Goal: Task Accomplishment & Management: Manage account settings

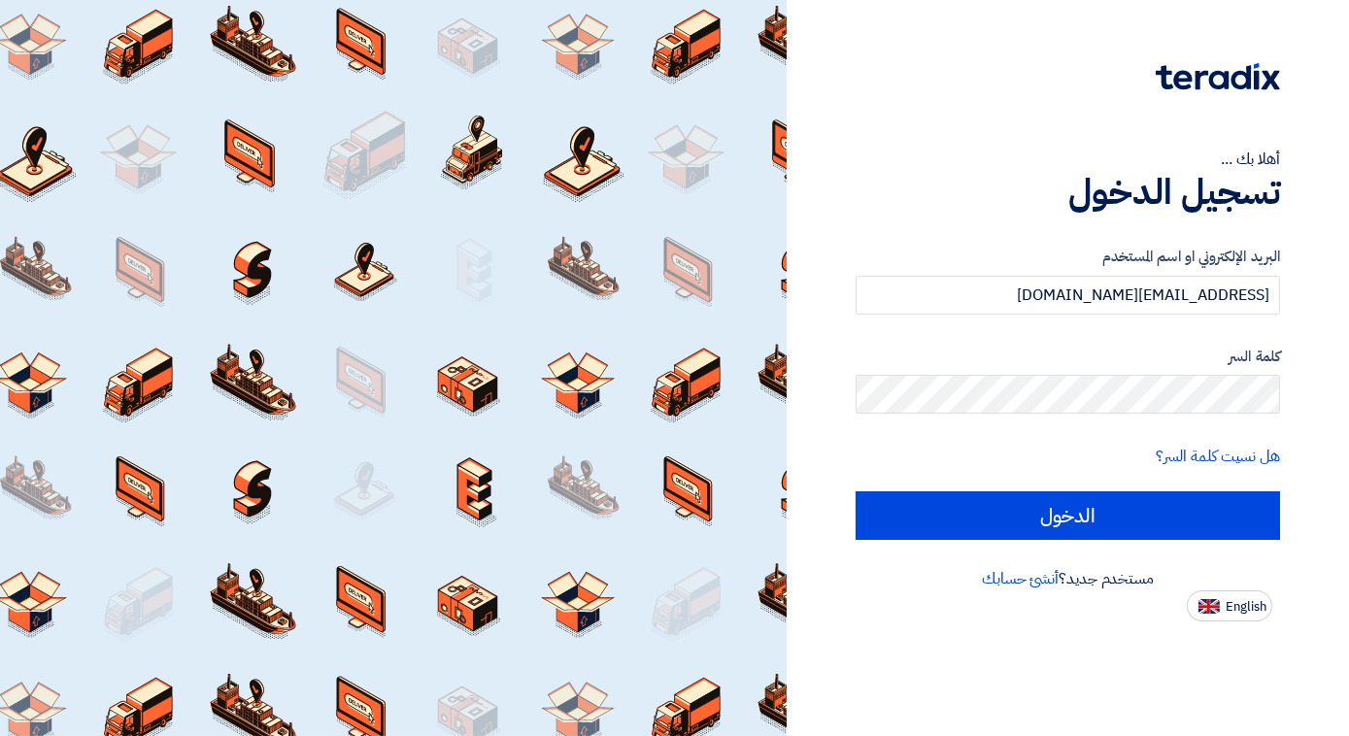
click at [1006, 522] on input "الدخول" at bounding box center [1068, 516] width 425 height 49
type input "Sign in"
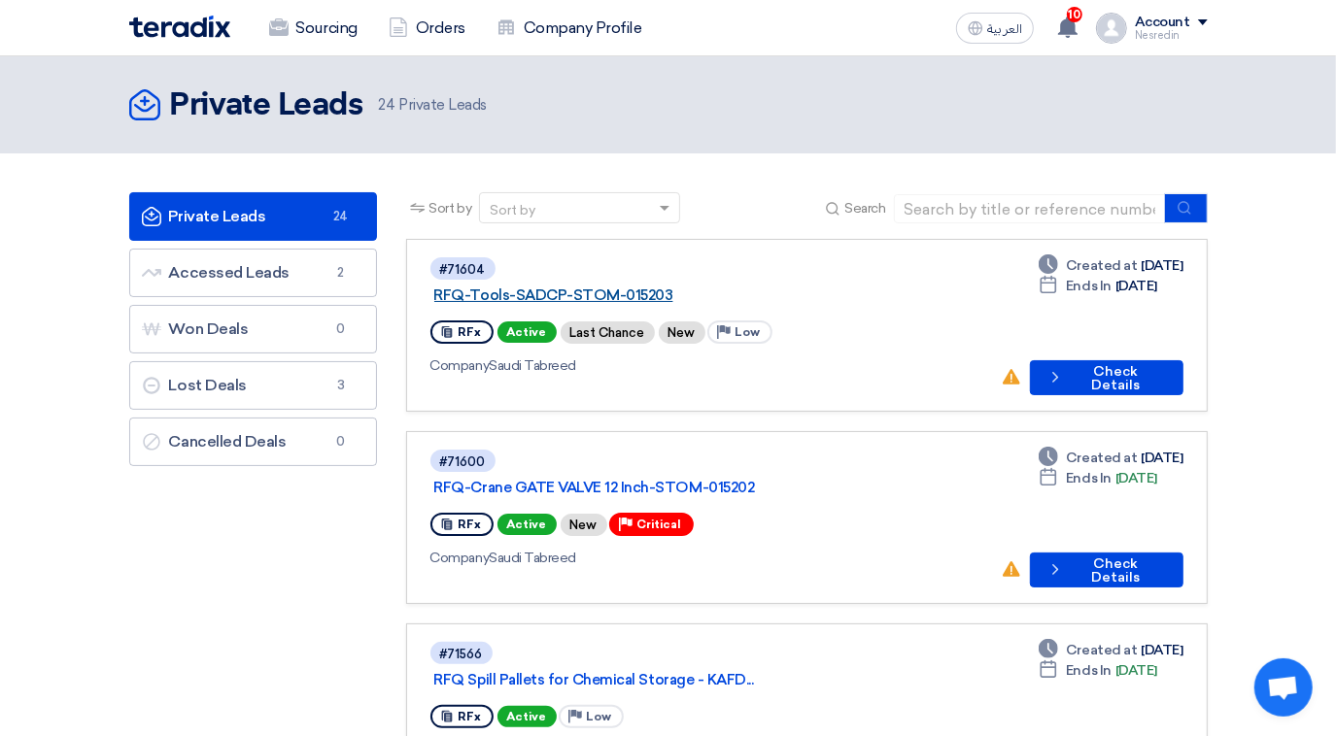
click at [588, 287] on link "RFQ-Tools-SADCP-STOM-015203" at bounding box center [677, 295] width 486 height 17
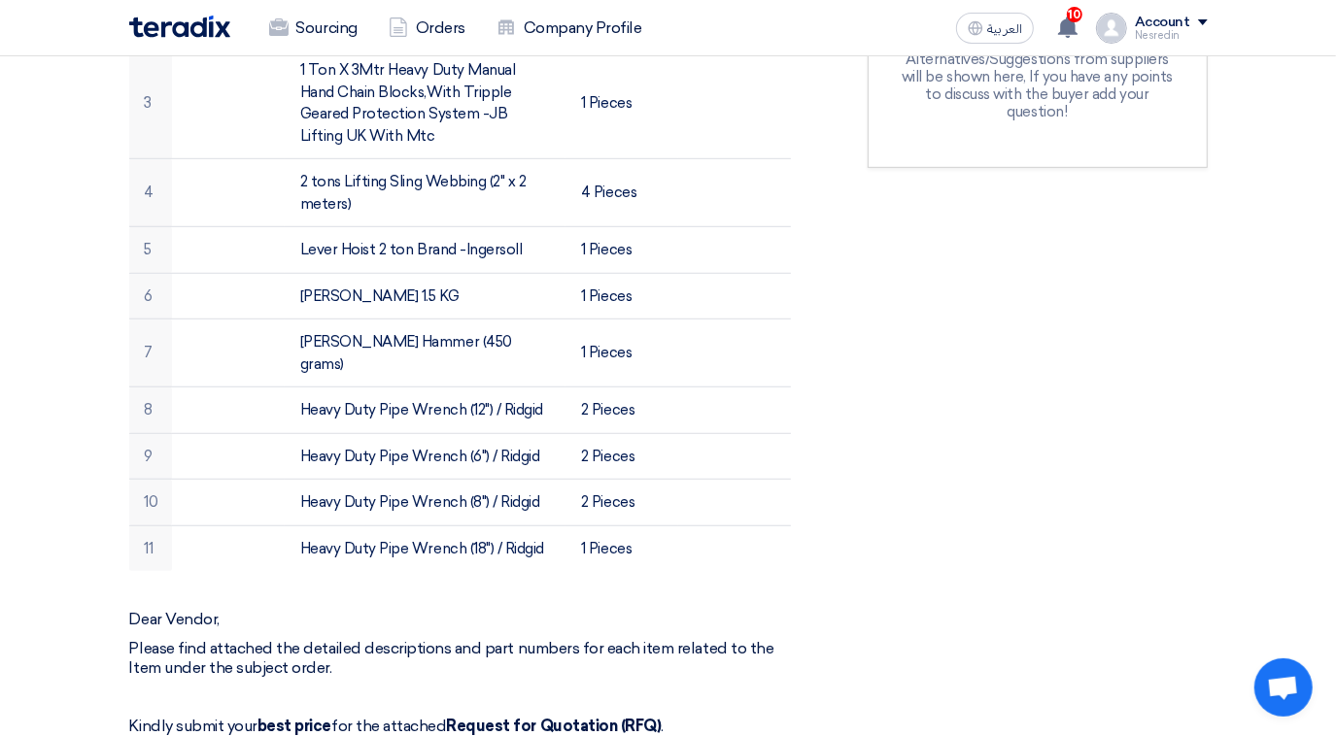
scroll to position [264, 0]
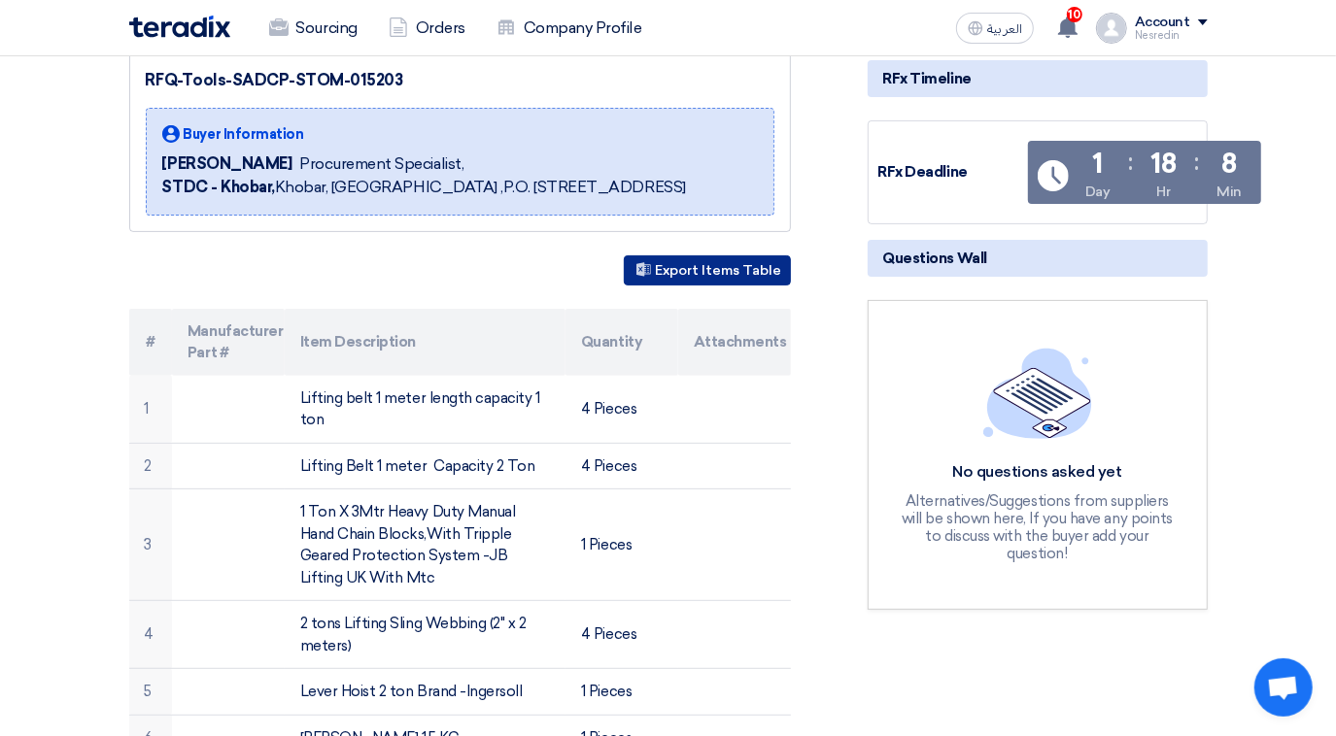
click at [699, 286] on button "Export Items Table" at bounding box center [707, 271] width 167 height 30
click at [319, 29] on link "Sourcing" at bounding box center [313, 28] width 119 height 43
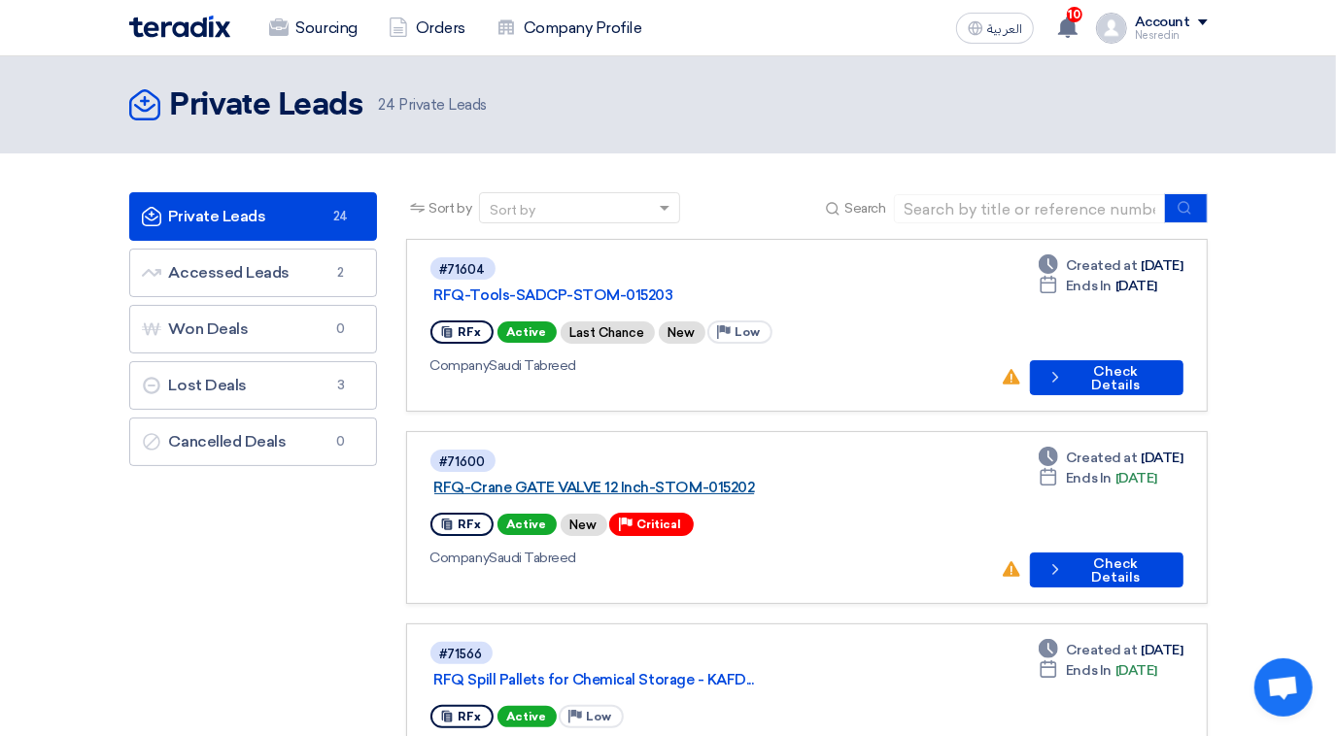
click at [616, 479] on link "RFQ-Crane GATE VALVE 12 Inch-STOM-015202" at bounding box center [677, 487] width 486 height 17
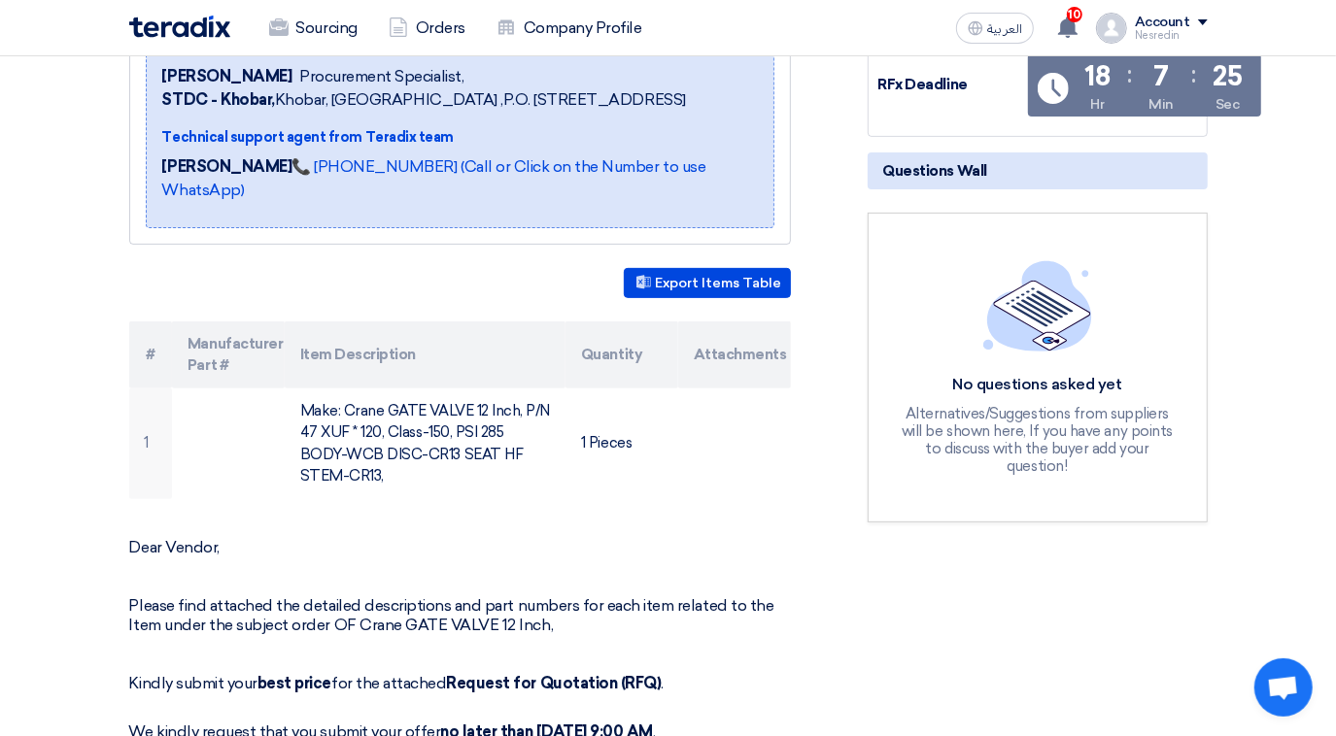
scroll to position [353, 0]
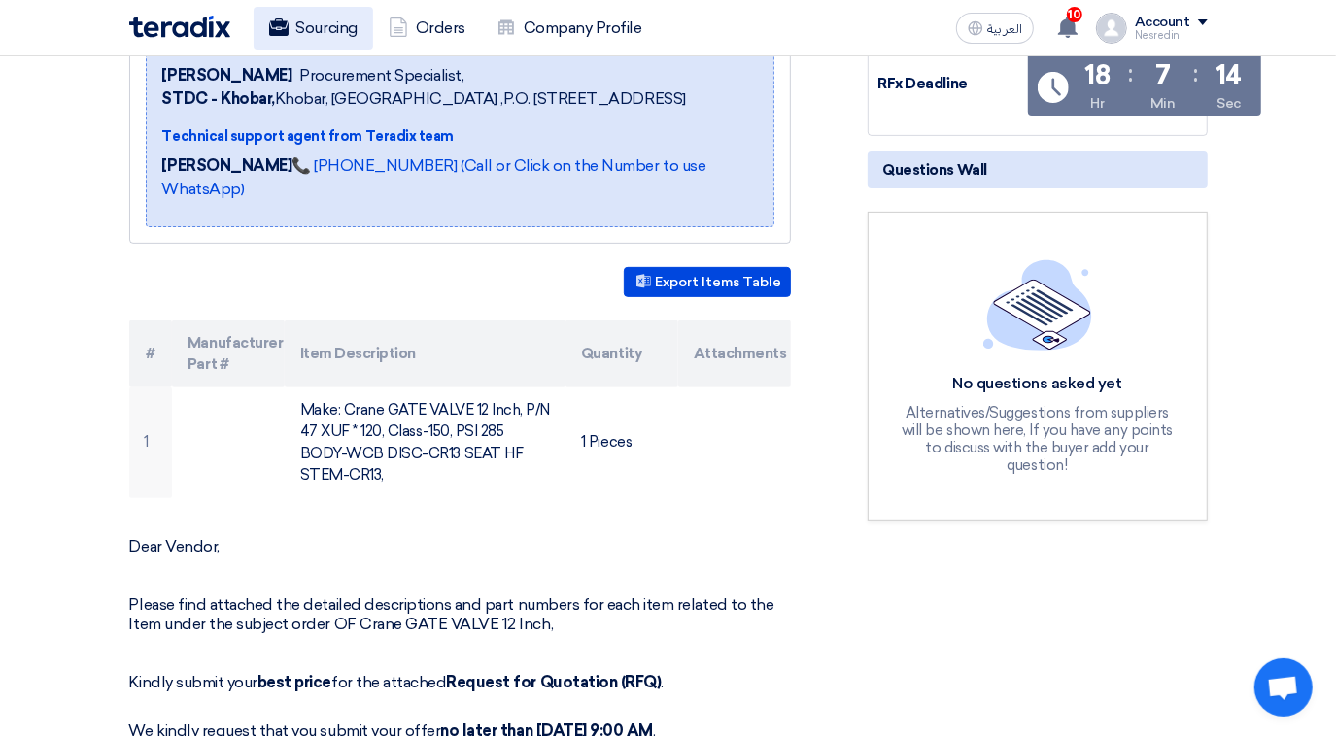
click at [334, 28] on link "Sourcing" at bounding box center [313, 28] width 119 height 43
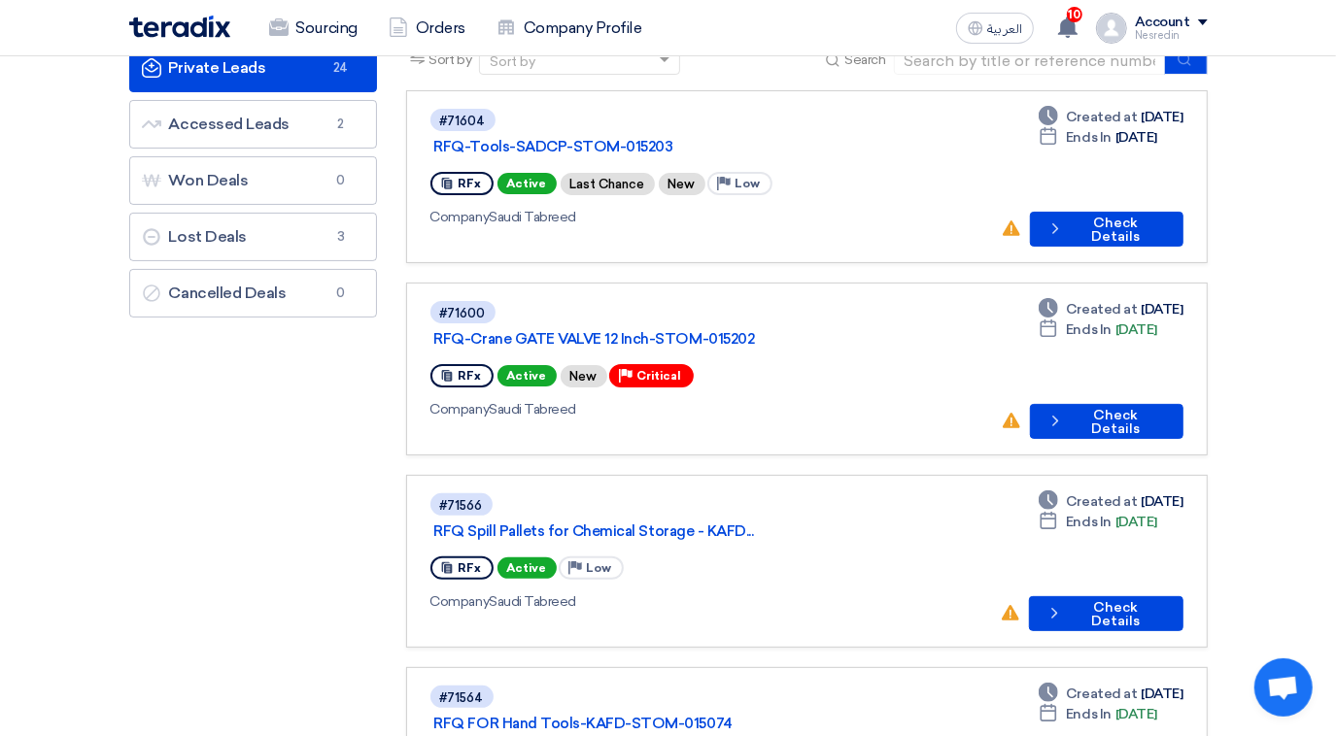
scroll to position [176, 0]
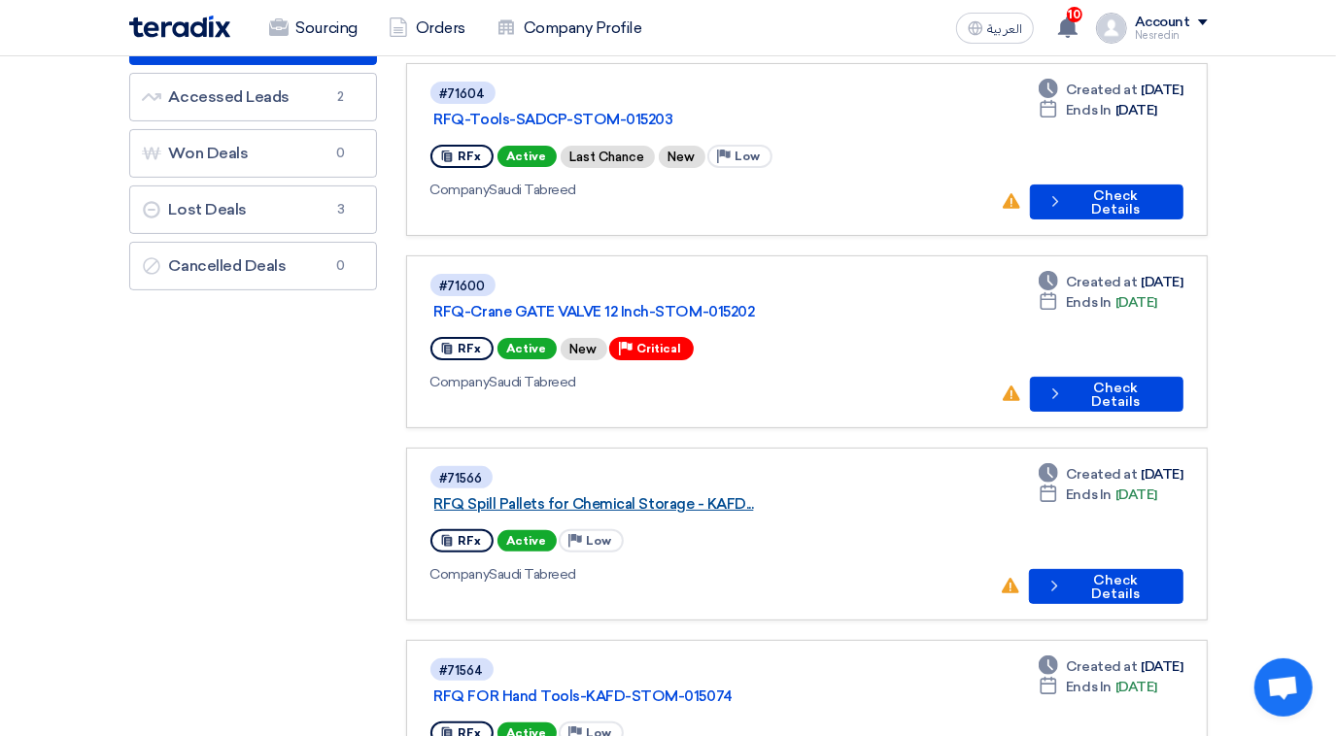
click at [577, 495] on link "RFQ Spill Pallets for Chemical Storage - KAFD..." at bounding box center [677, 503] width 486 height 17
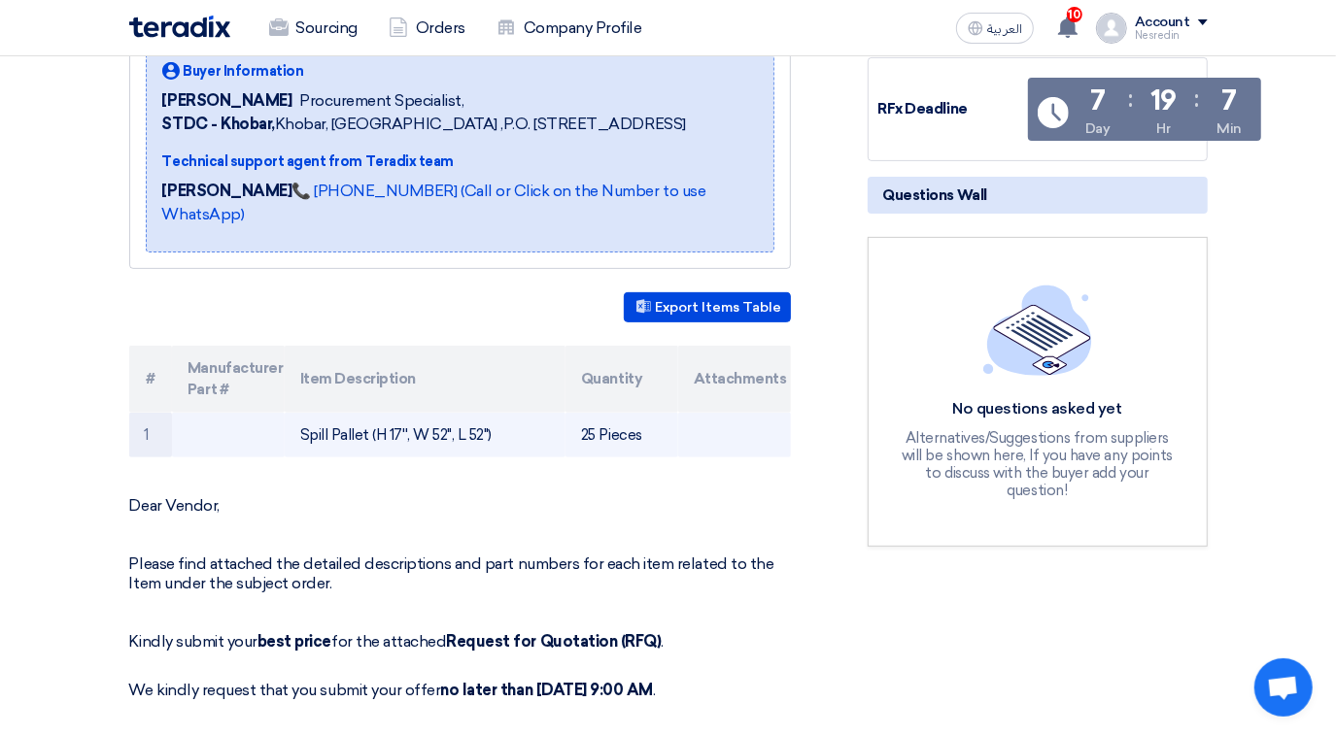
scroll to position [353, 0]
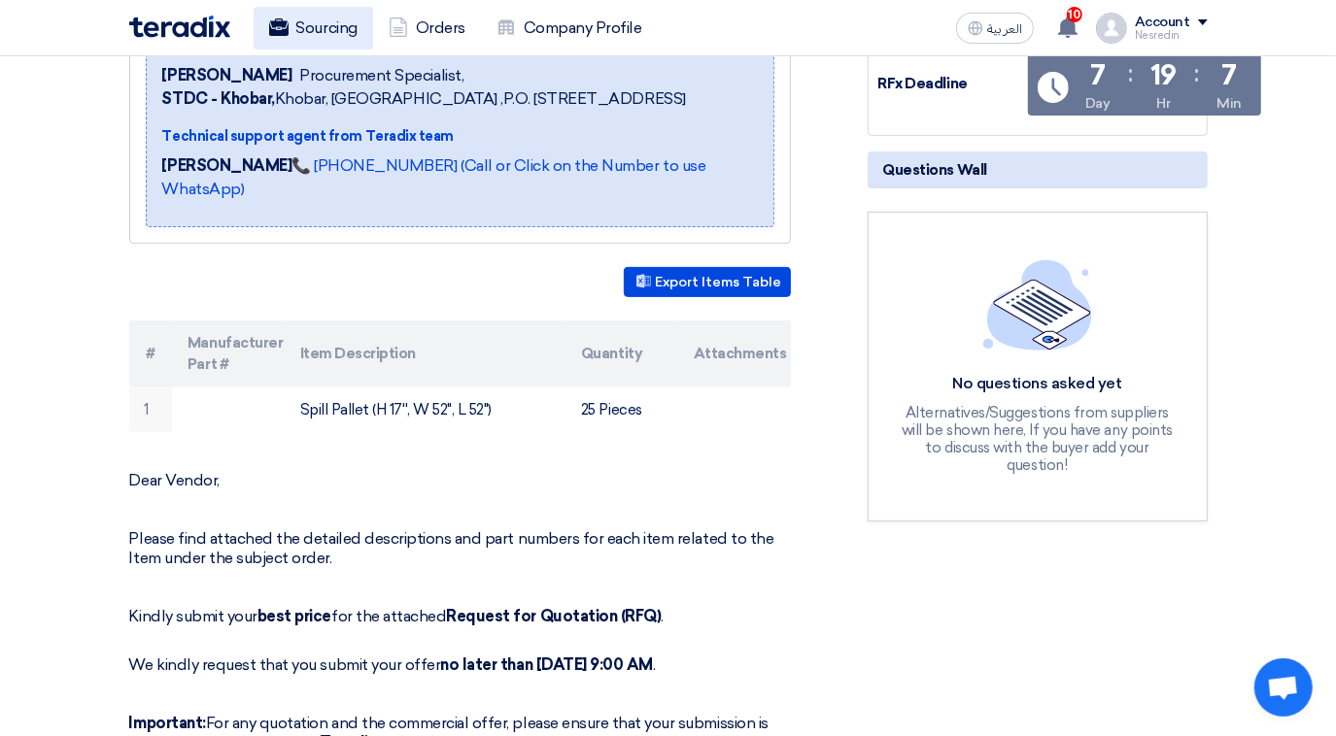
click at [334, 29] on link "Sourcing" at bounding box center [313, 28] width 119 height 43
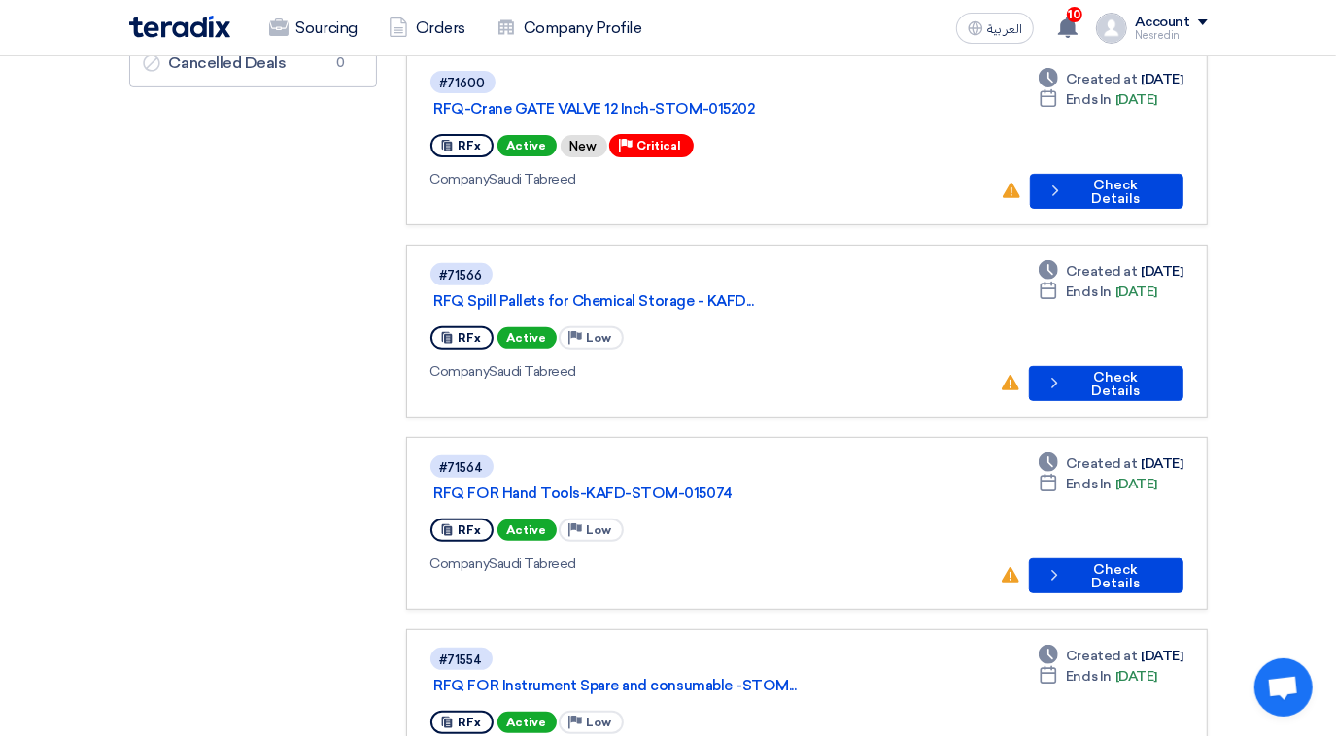
scroll to position [529, 0]
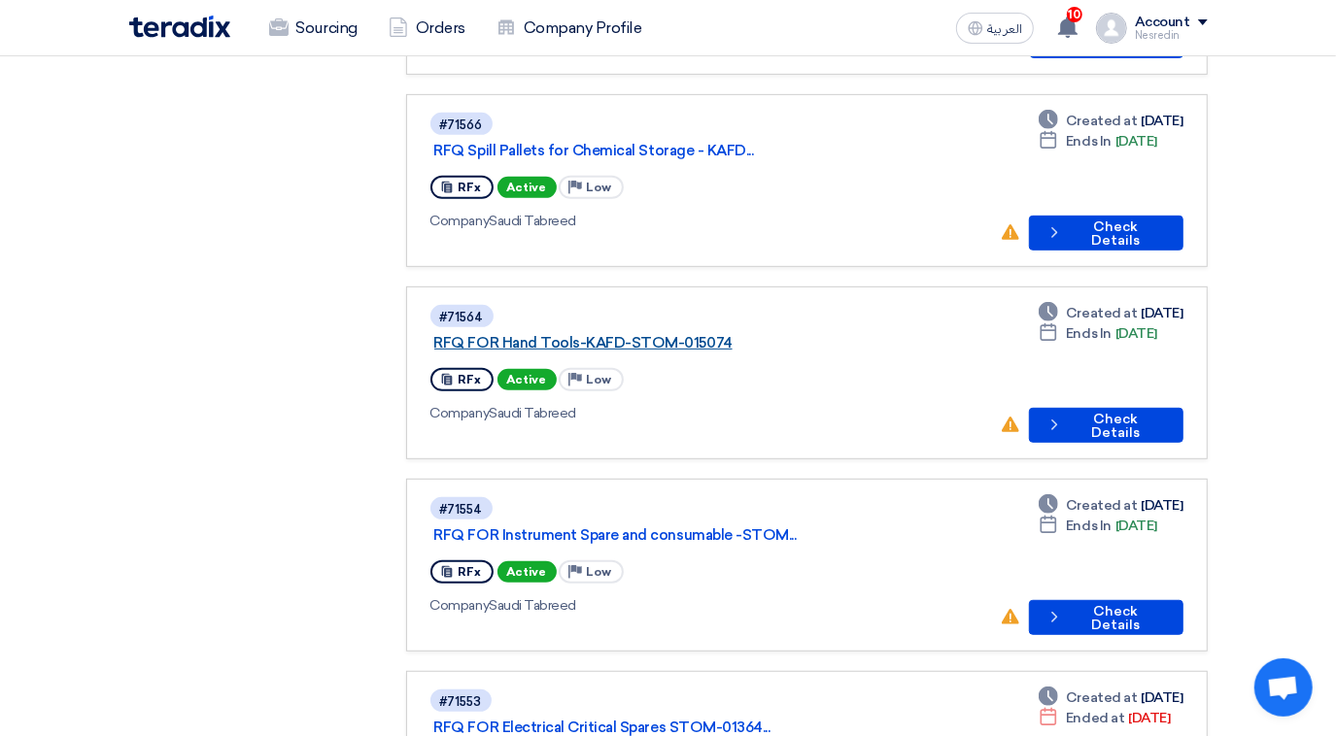
click at [658, 334] on link "RFQ FOR Hand Tools-KAFD-STOM-015074" at bounding box center [677, 342] width 486 height 17
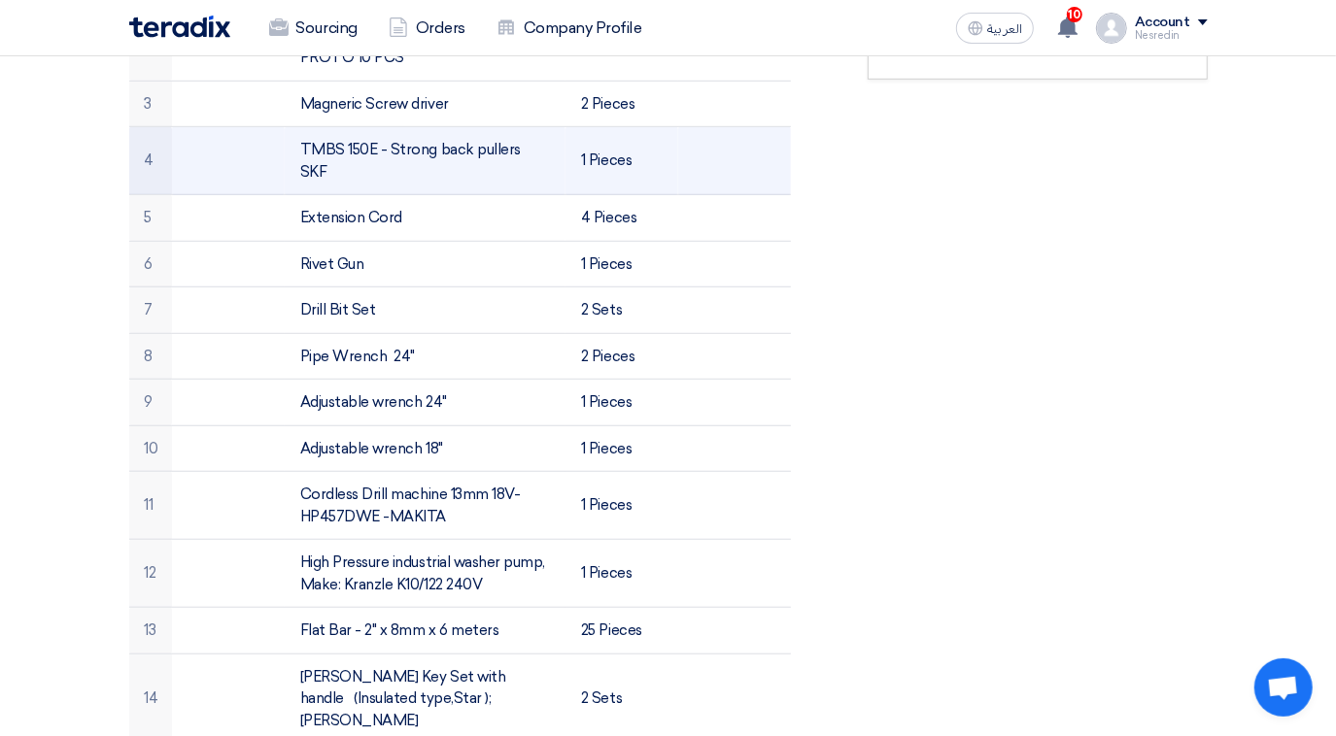
scroll to position [176, 0]
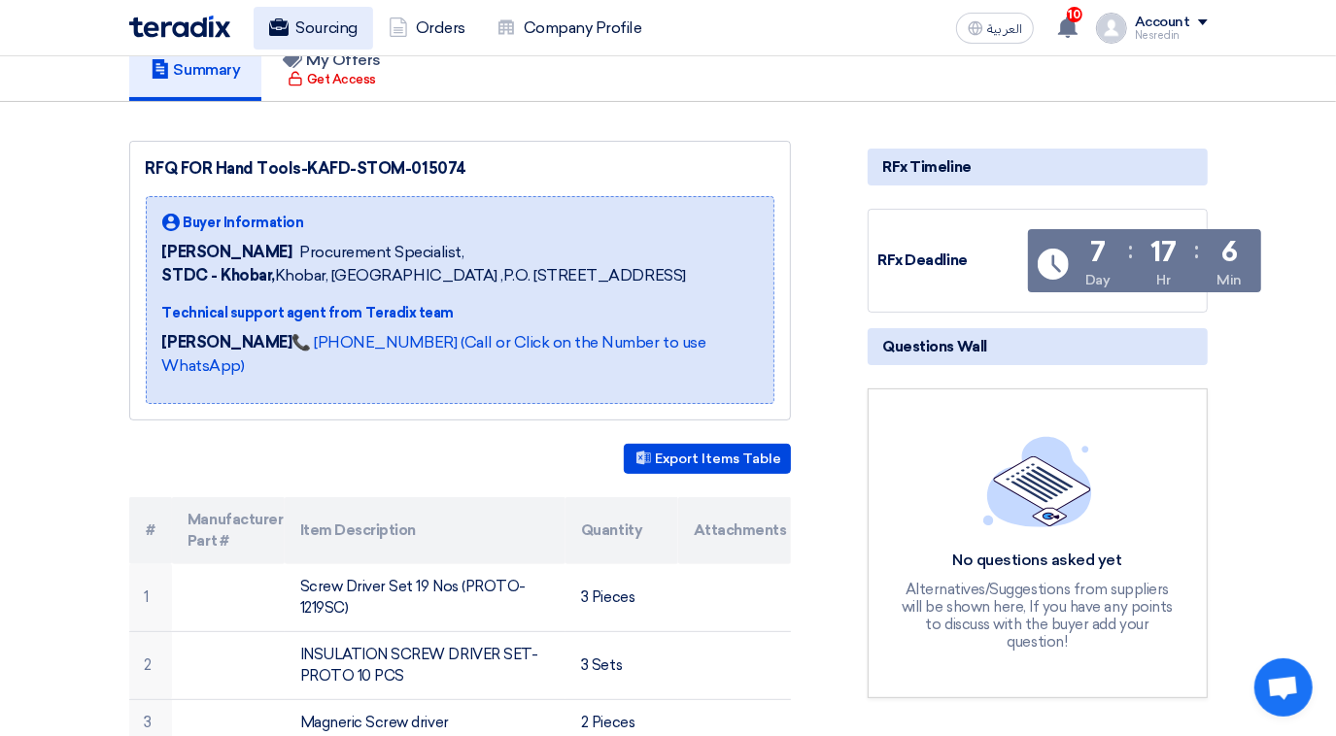
click at [336, 22] on link "Sourcing" at bounding box center [313, 28] width 119 height 43
